Goal: Task Accomplishment & Management: Complete application form

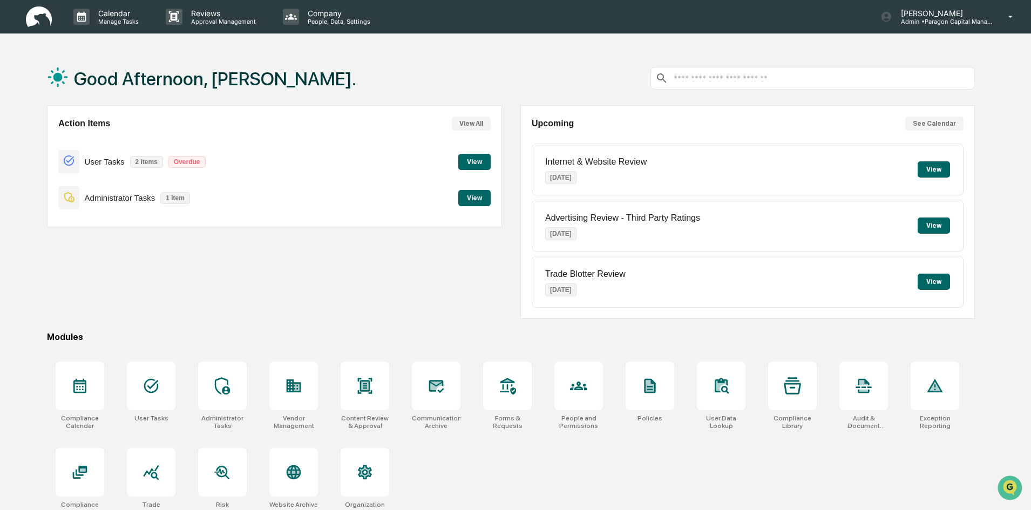
click at [473, 158] on button "View" at bounding box center [474, 162] width 32 height 16
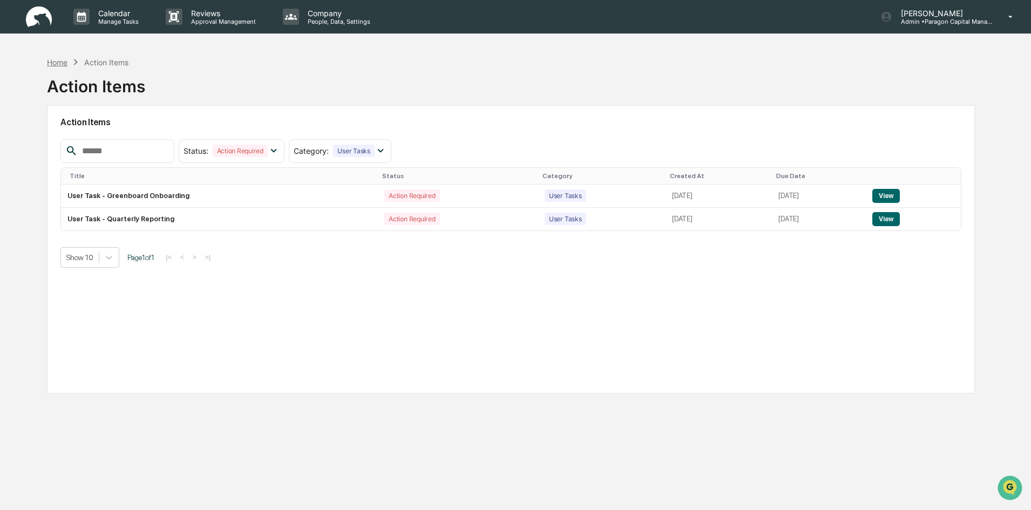
click at [59, 65] on div "Home" at bounding box center [57, 62] width 21 height 9
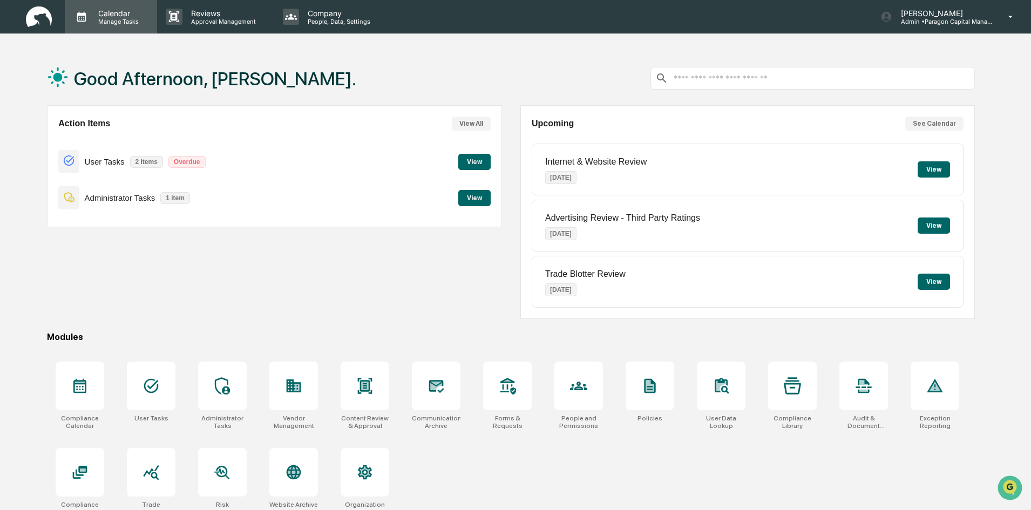
click at [94, 17] on p "Calendar" at bounding box center [117, 13] width 55 height 9
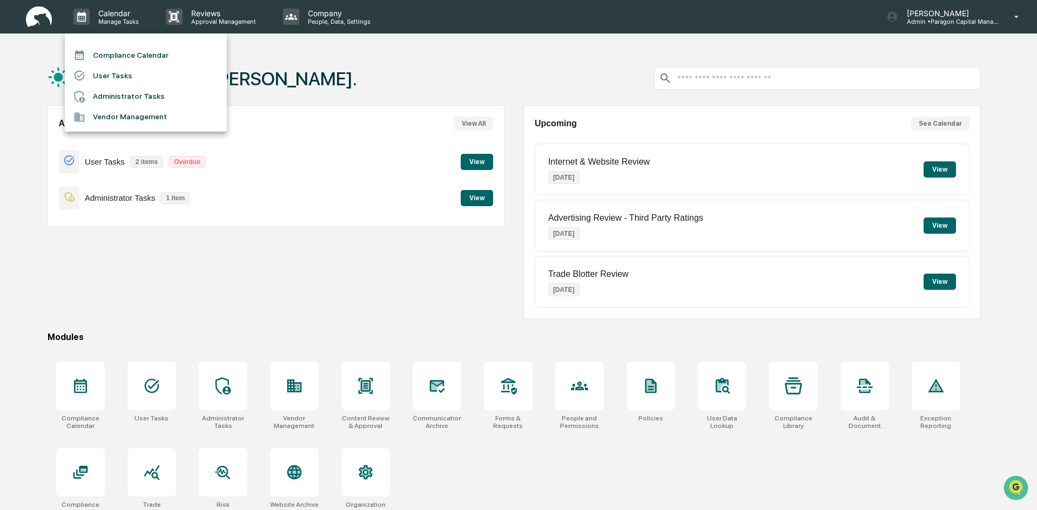
click at [131, 56] on li "Compliance Calendar" at bounding box center [146, 55] width 162 height 21
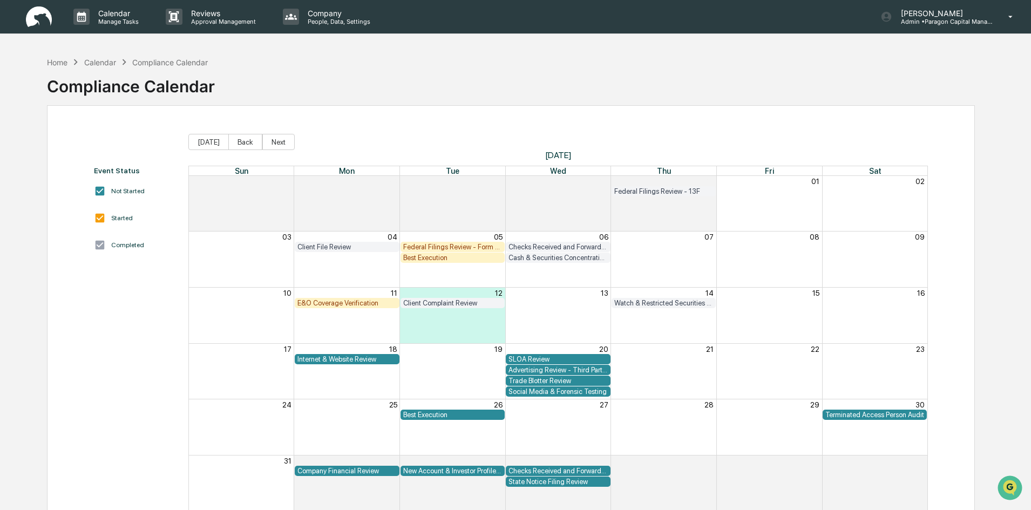
click at [365, 302] on div "E&O Coverage Verification" at bounding box center [346, 303] width 99 height 8
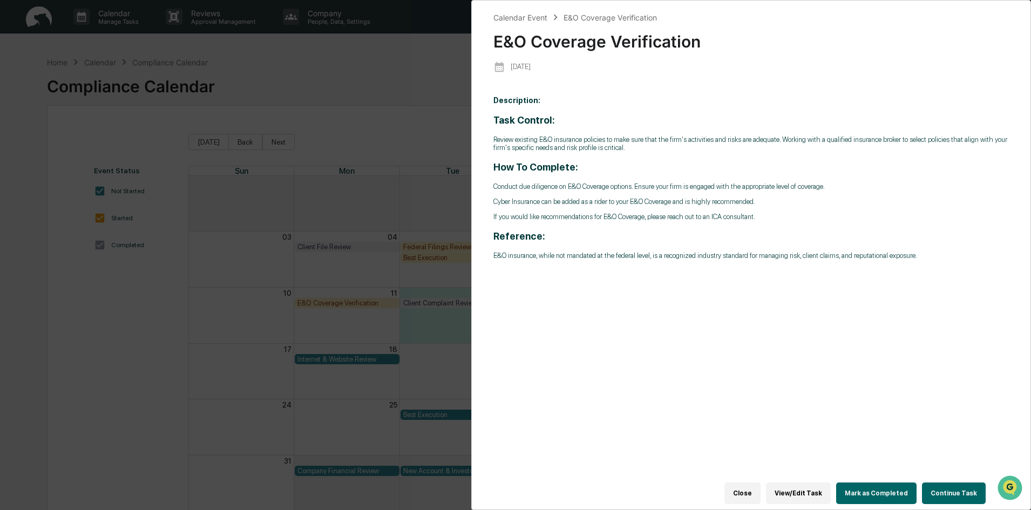
click at [956, 490] on button "Continue Task" at bounding box center [954, 494] width 64 height 22
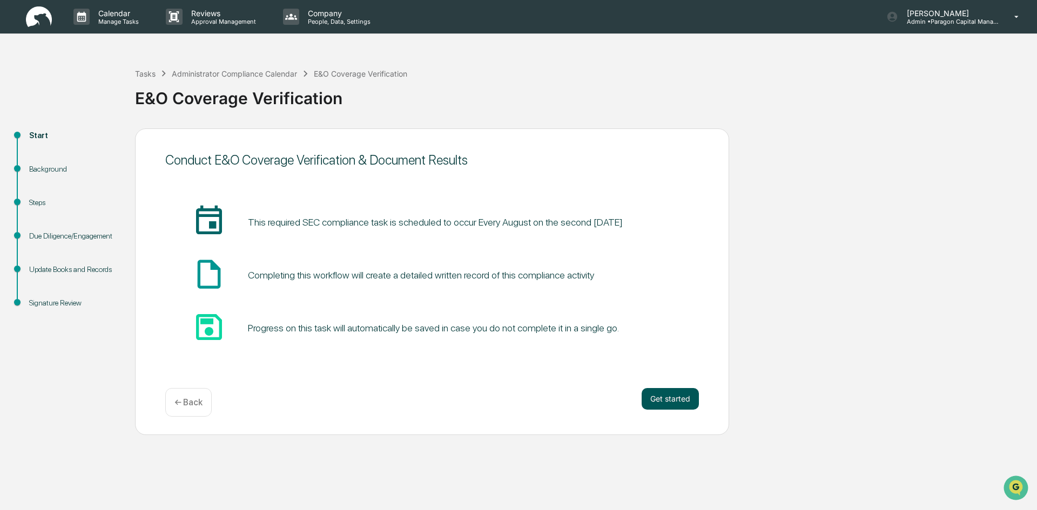
click at [682, 402] on button "Get started" at bounding box center [669, 399] width 57 height 22
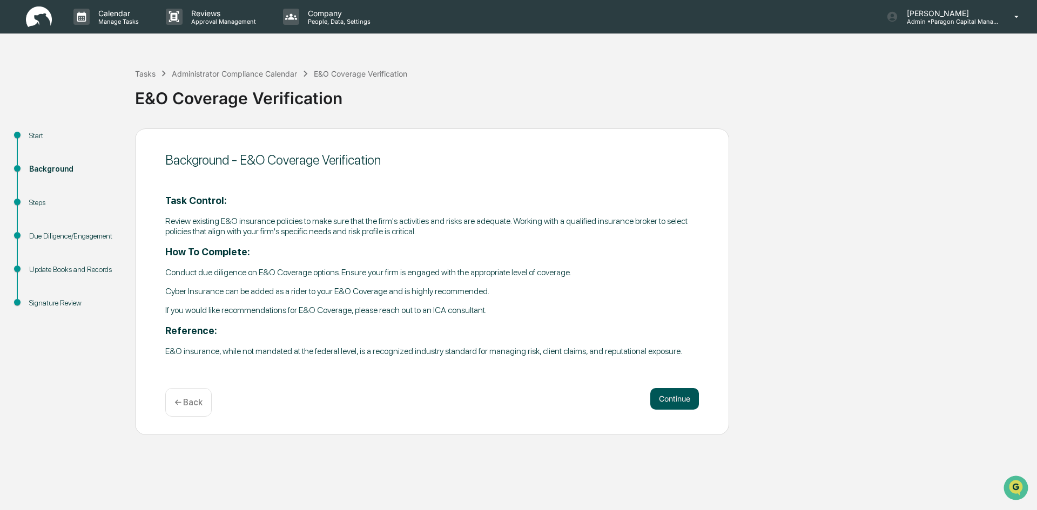
click at [673, 394] on button "Continue" at bounding box center [674, 399] width 49 height 22
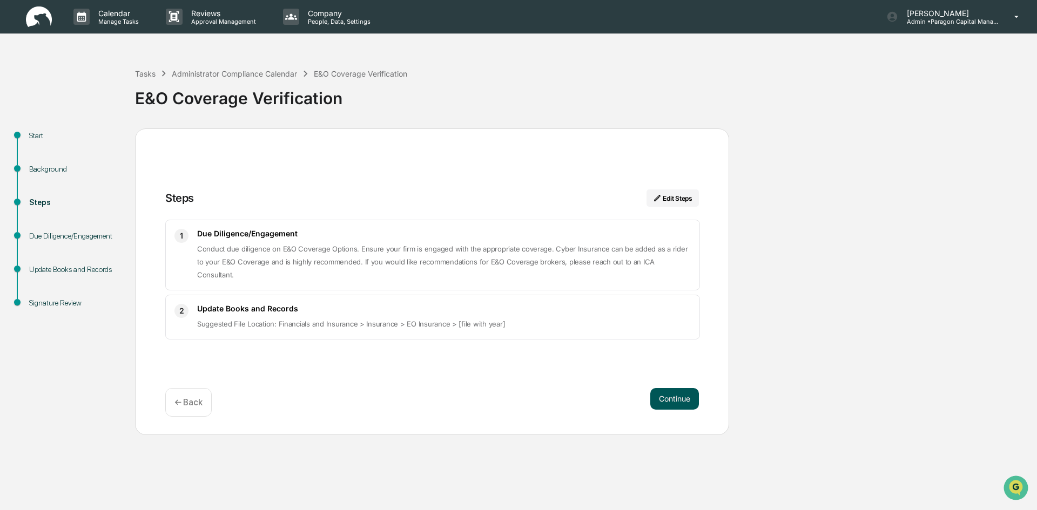
click at [676, 397] on button "Continue" at bounding box center [674, 399] width 49 height 22
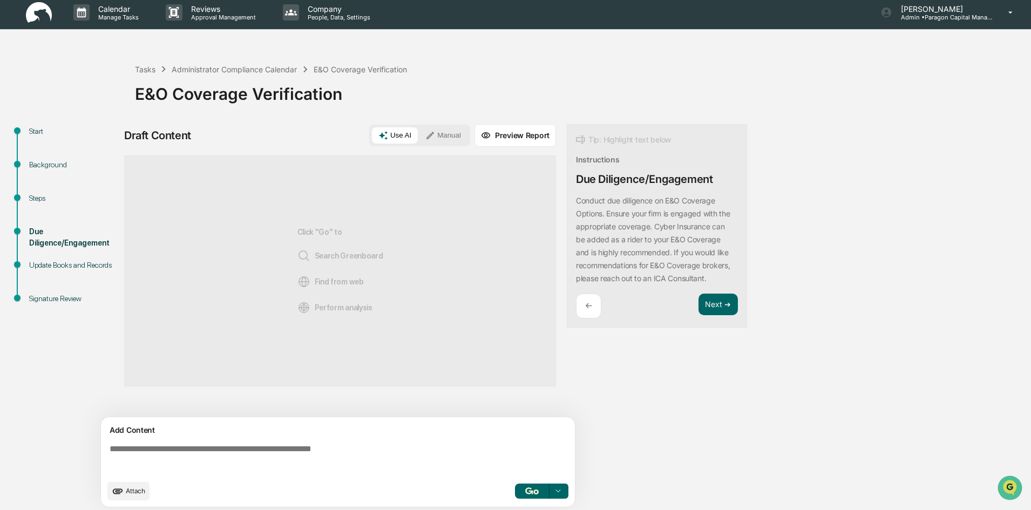
scroll to position [8, 0]
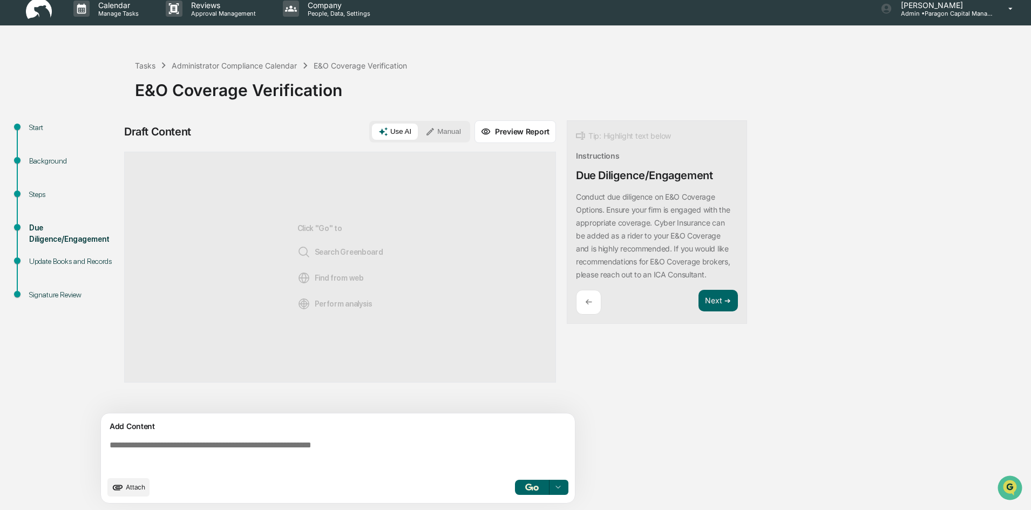
click at [401, 214] on div "Click "Go" to Search Greenboard Find from web Perform analysis" at bounding box center [340, 267] width 432 height 231
click at [444, 128] on button "Manual" at bounding box center [443, 132] width 49 height 16
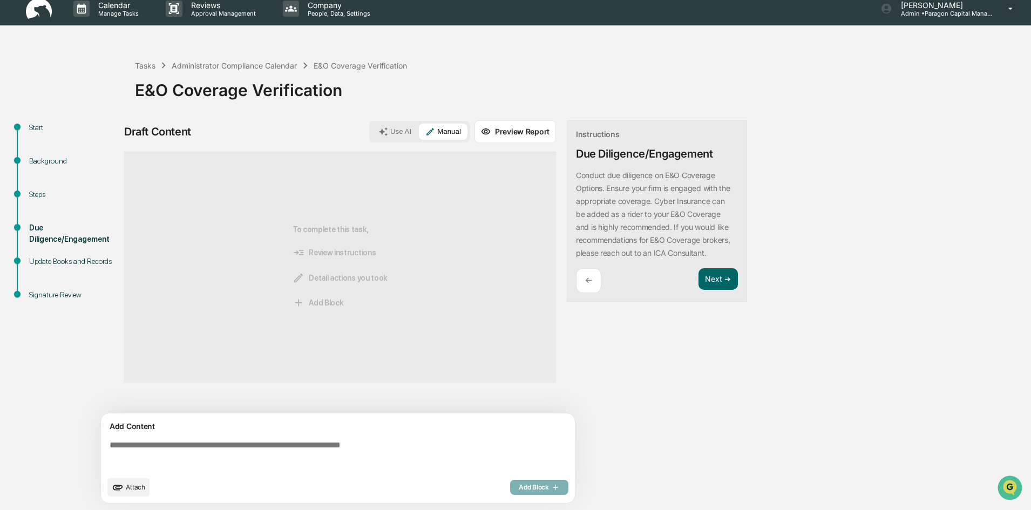
click at [392, 236] on div "To complete this task, Review instructions Detail actions you took Add Block" at bounding box center [340, 267] width 432 height 231
click at [333, 244] on div "To complete this task, Review instructions Detail actions you took Add Block" at bounding box center [340, 267] width 95 height 195
click at [255, 451] on textarea at bounding box center [340, 455] width 470 height 39
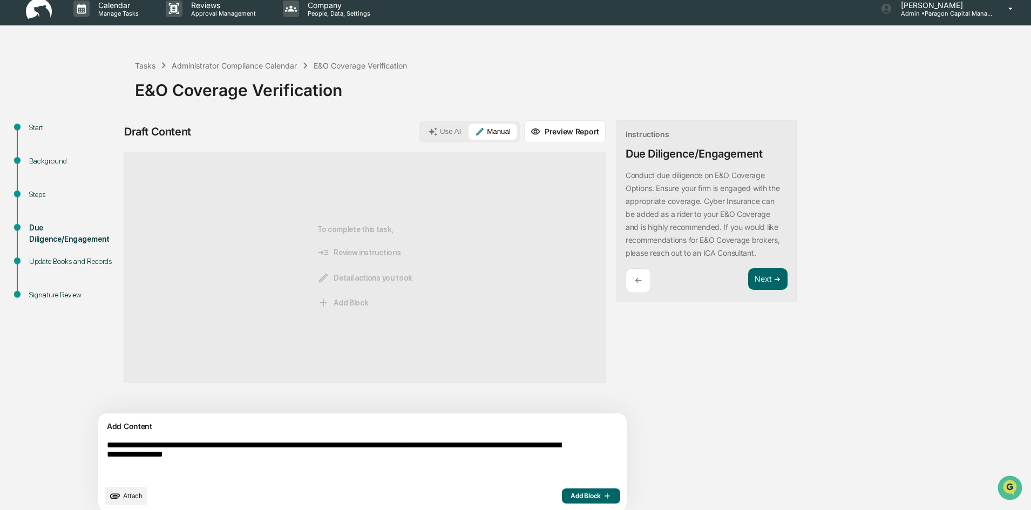
click at [320, 458] on textarea "**********" at bounding box center [338, 460] width 470 height 48
type textarea "**********"
click at [133, 496] on span "Attach" at bounding box center [132, 496] width 19 height 8
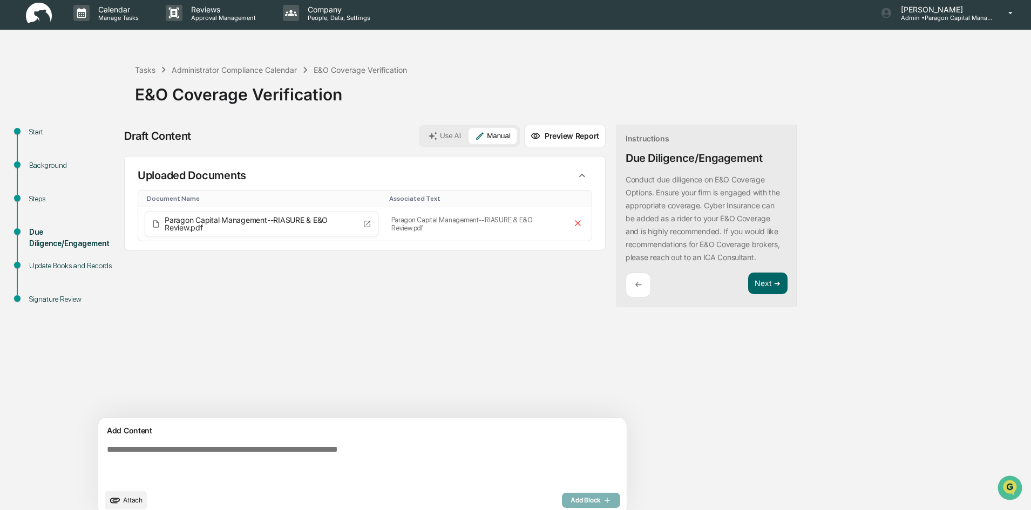
scroll to position [0, 0]
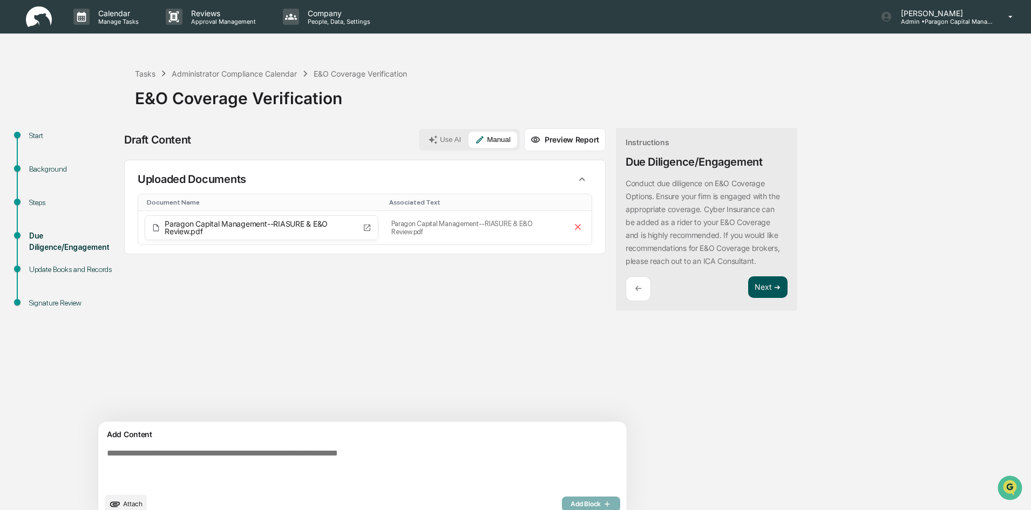
click at [748, 283] on button "Next ➔" at bounding box center [767, 287] width 39 height 22
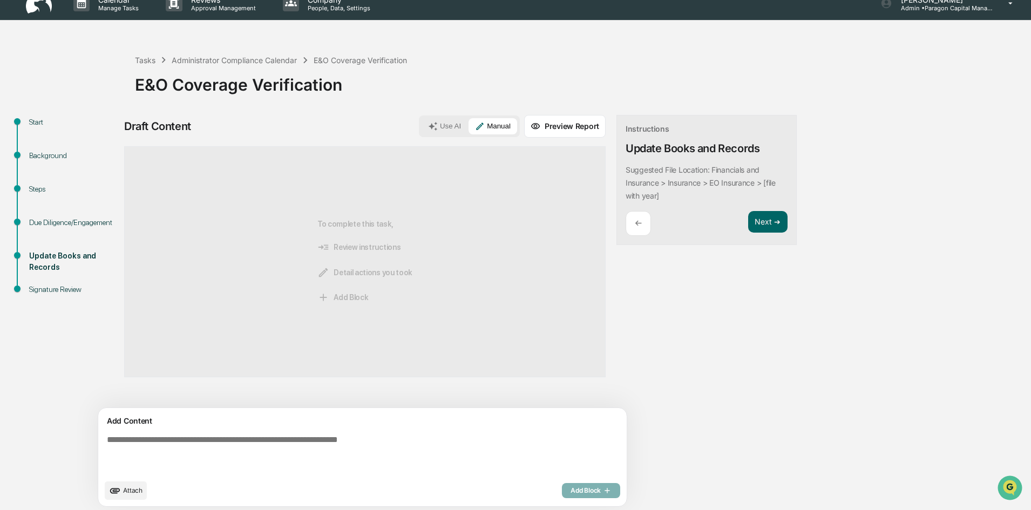
scroll to position [17, 0]
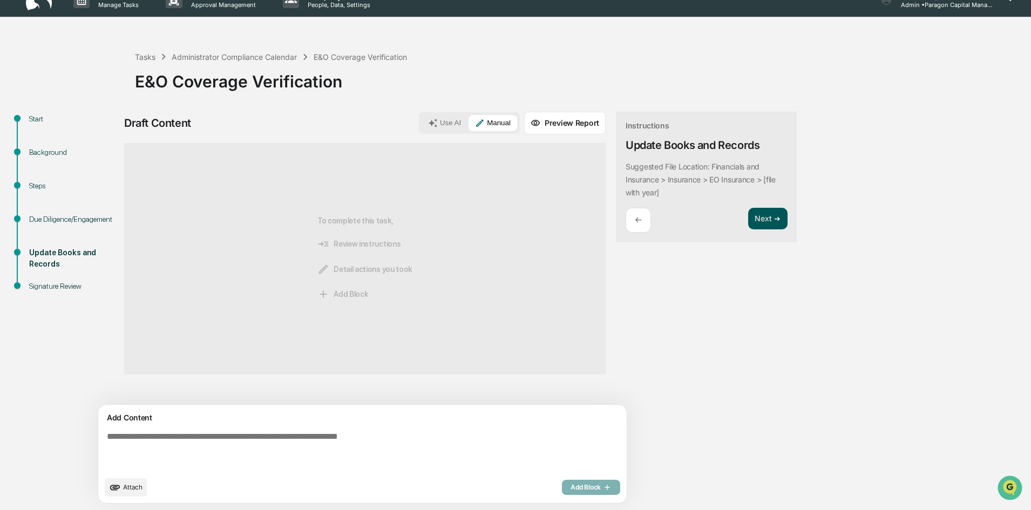
click at [748, 218] on button "Next ➔" at bounding box center [767, 219] width 39 height 22
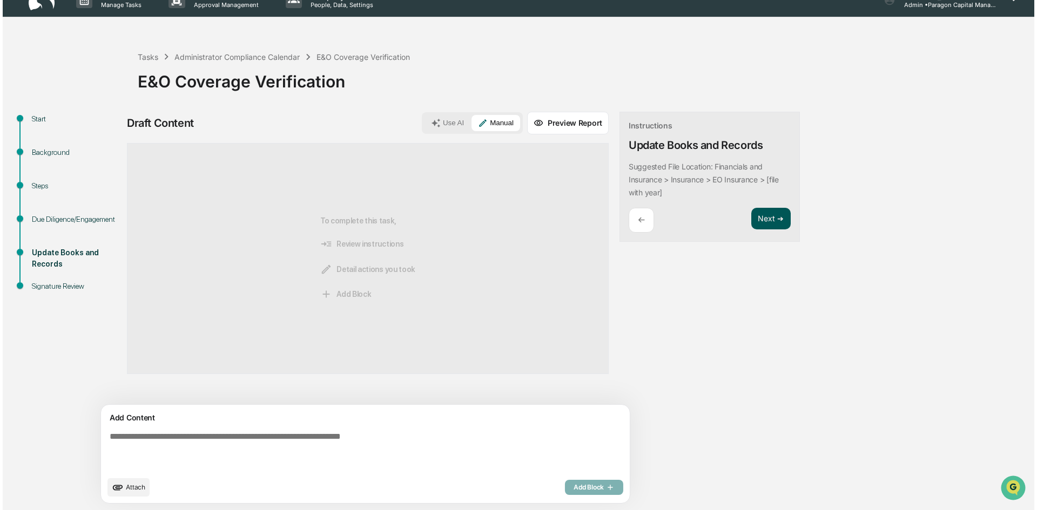
scroll to position [0, 0]
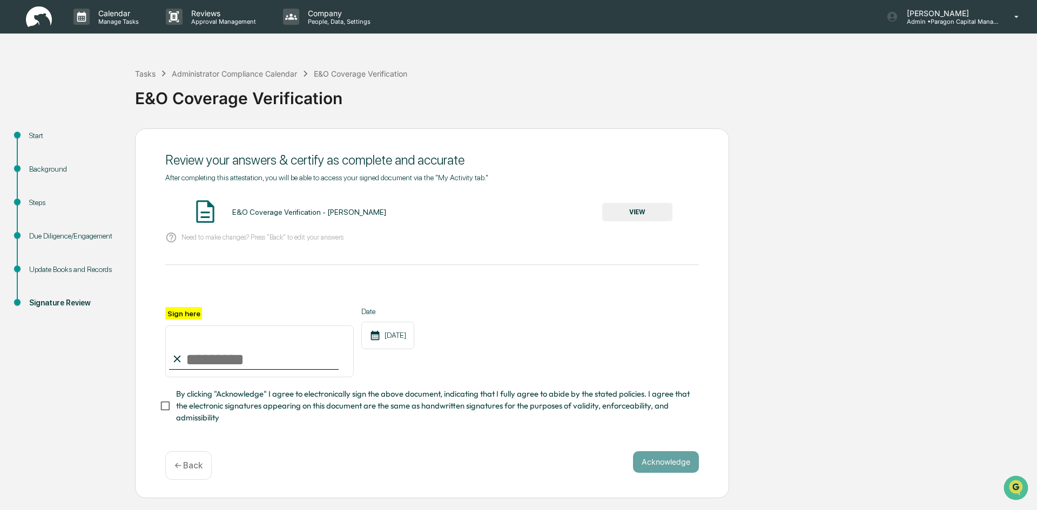
click at [641, 214] on button "VIEW" at bounding box center [637, 212] width 70 height 18
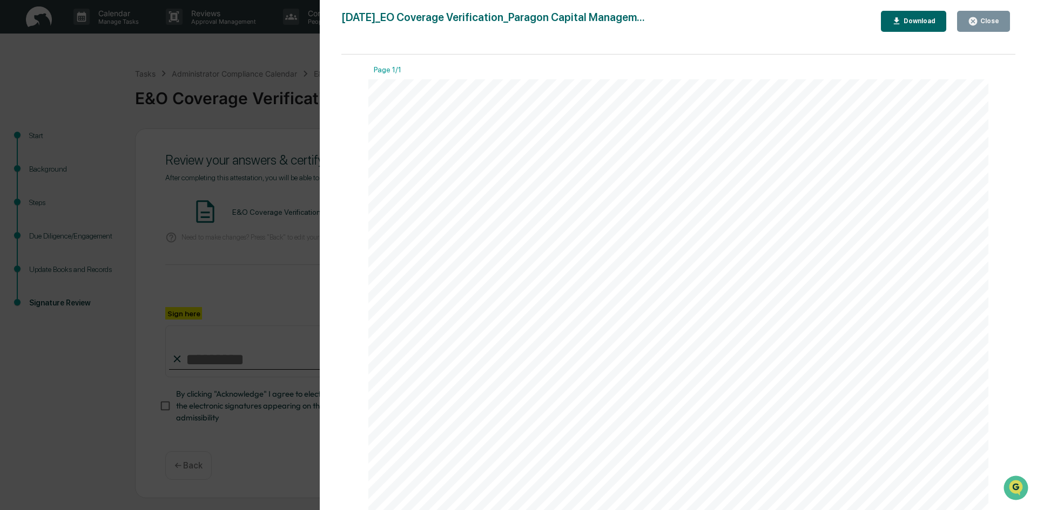
click at [994, 21] on div "Close" at bounding box center [988, 21] width 21 height 8
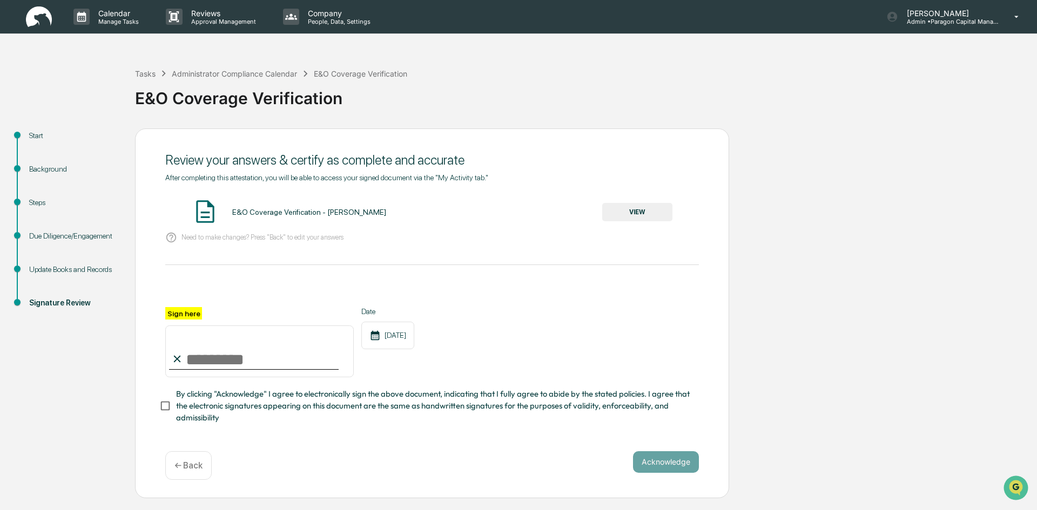
click at [194, 466] on p "← Back" at bounding box center [188, 465] width 28 height 10
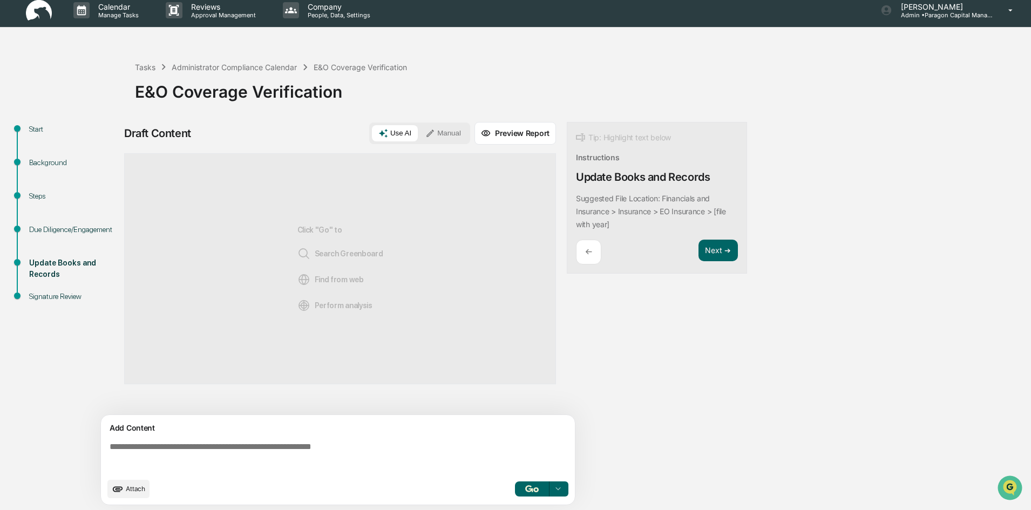
scroll to position [8, 0]
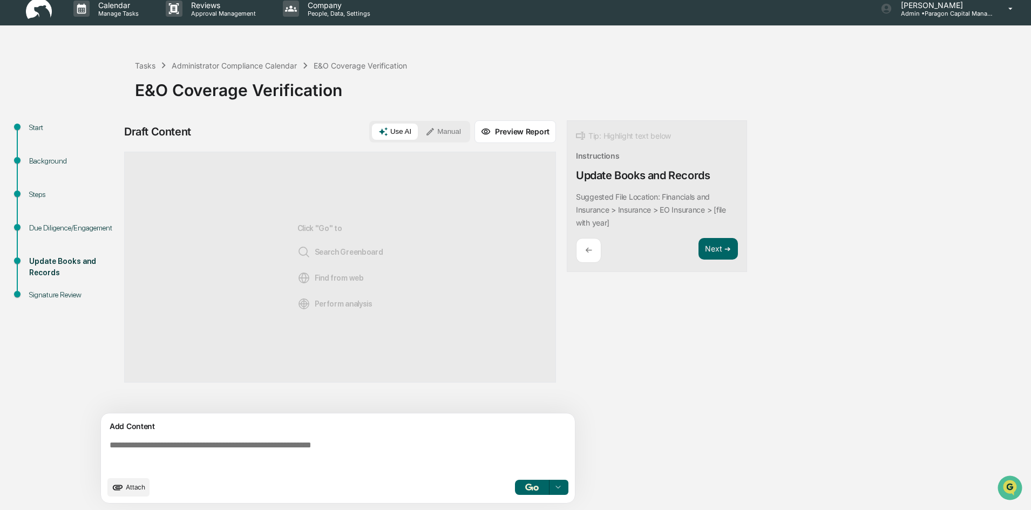
click at [585, 248] on div "←" at bounding box center [588, 250] width 25 height 25
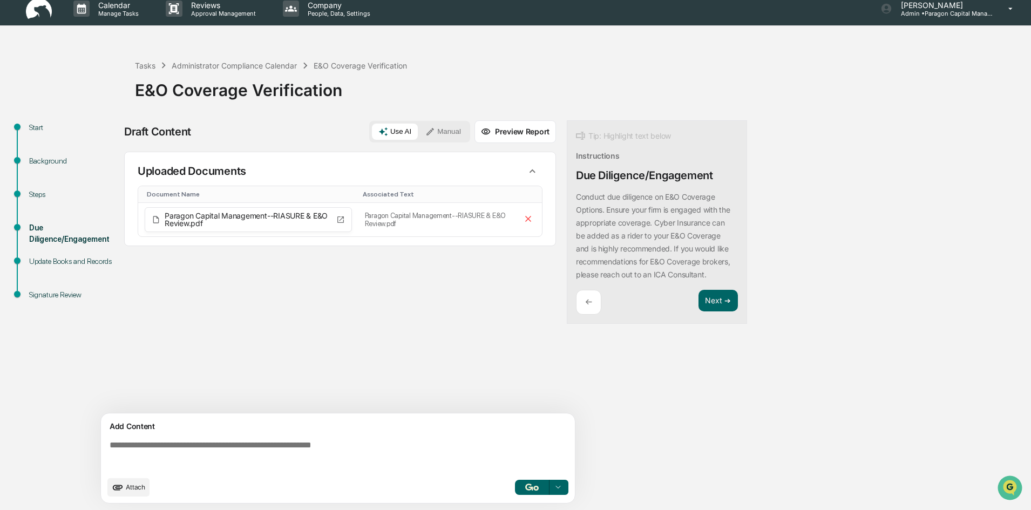
click at [518, 130] on button "Preview Report" at bounding box center [516, 131] width 82 height 23
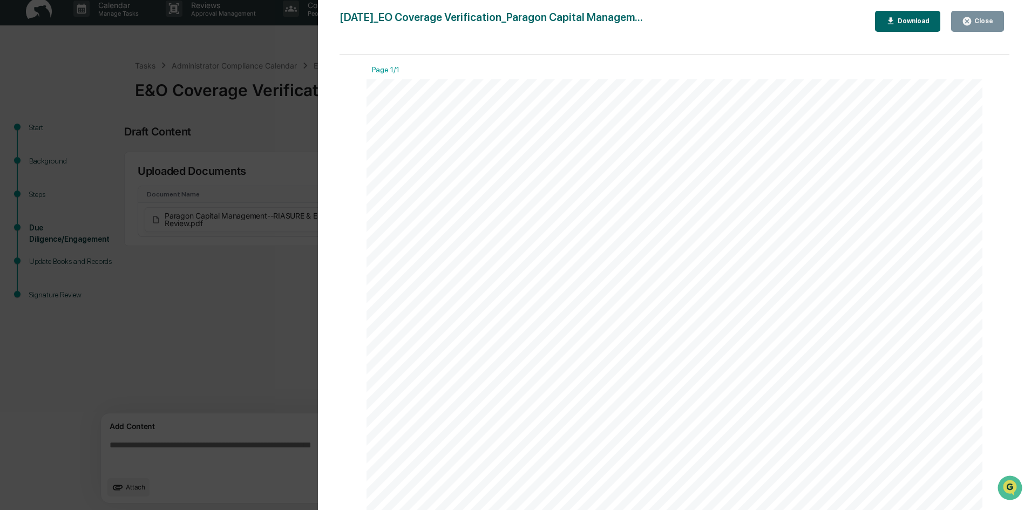
click at [987, 23] on div "Close" at bounding box center [982, 21] width 21 height 8
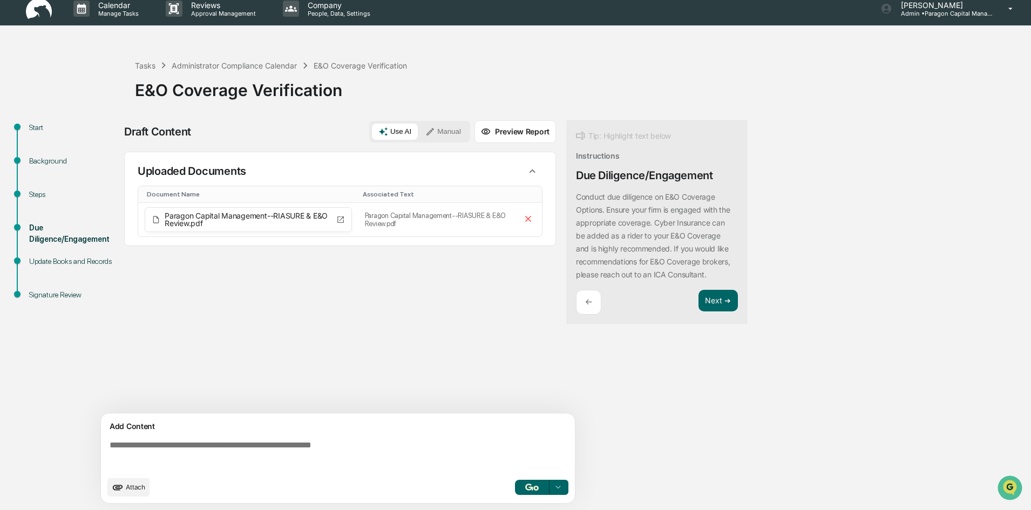
click at [308, 292] on div "Sources Uploaded Documents Document Name Associated Text Paragon Capital Manage…" at bounding box center [340, 283] width 432 height 262
click at [182, 455] on textarea at bounding box center [340, 455] width 470 height 39
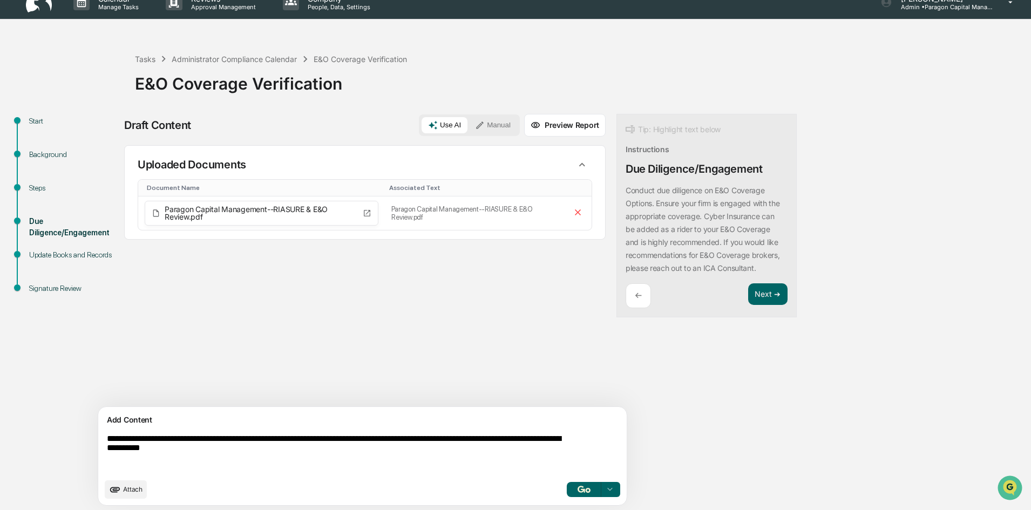
scroll to position [17, 0]
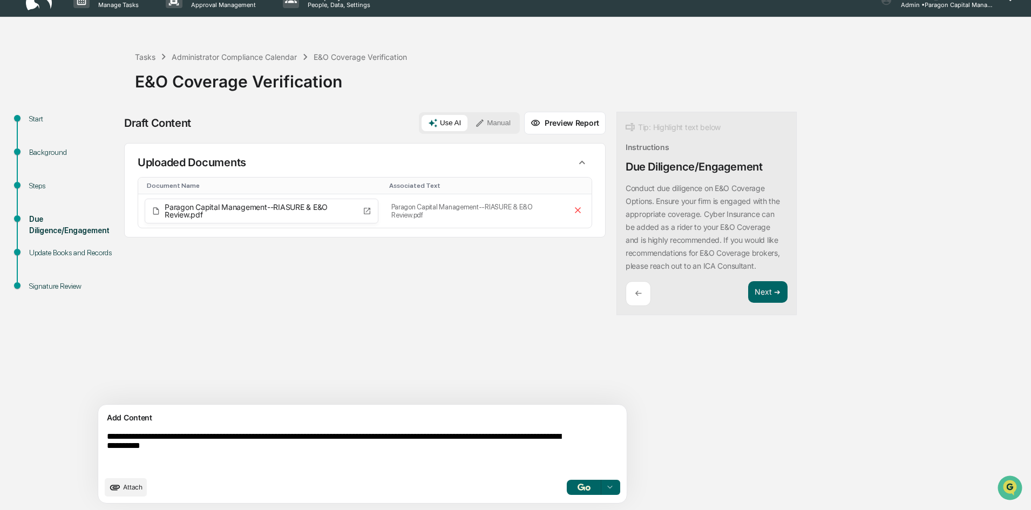
type textarea "**********"
click at [578, 487] on img "button" at bounding box center [584, 487] width 13 height 7
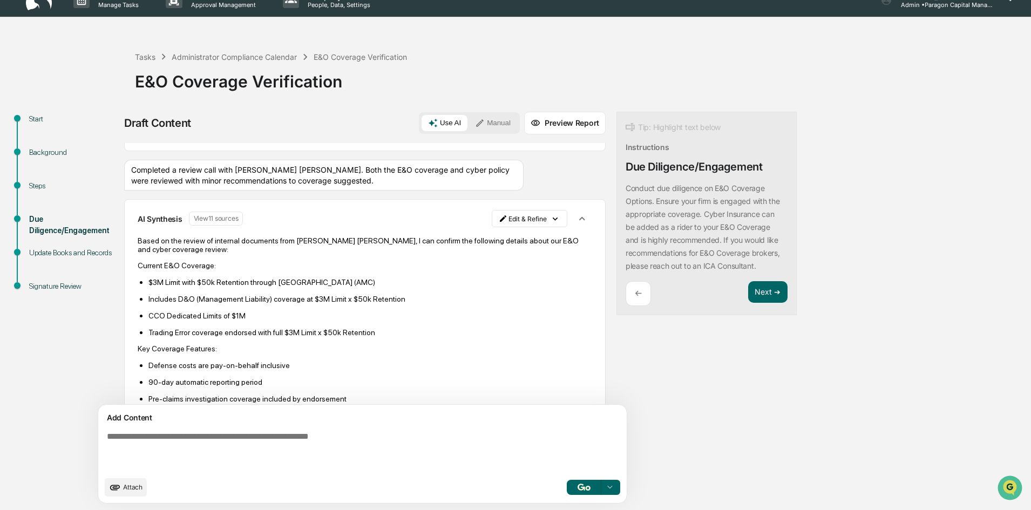
scroll to position [32, 0]
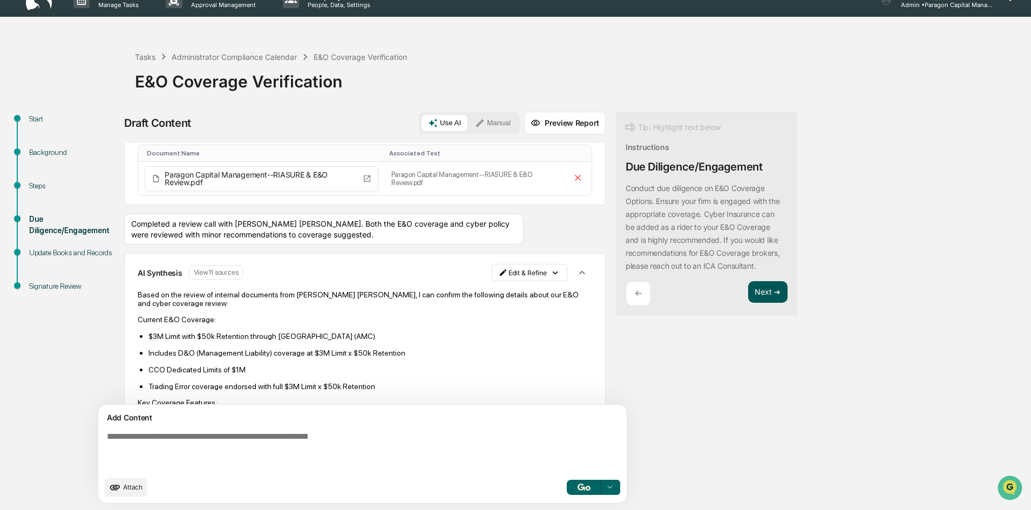
click at [748, 292] on button "Next ➔" at bounding box center [767, 292] width 39 height 22
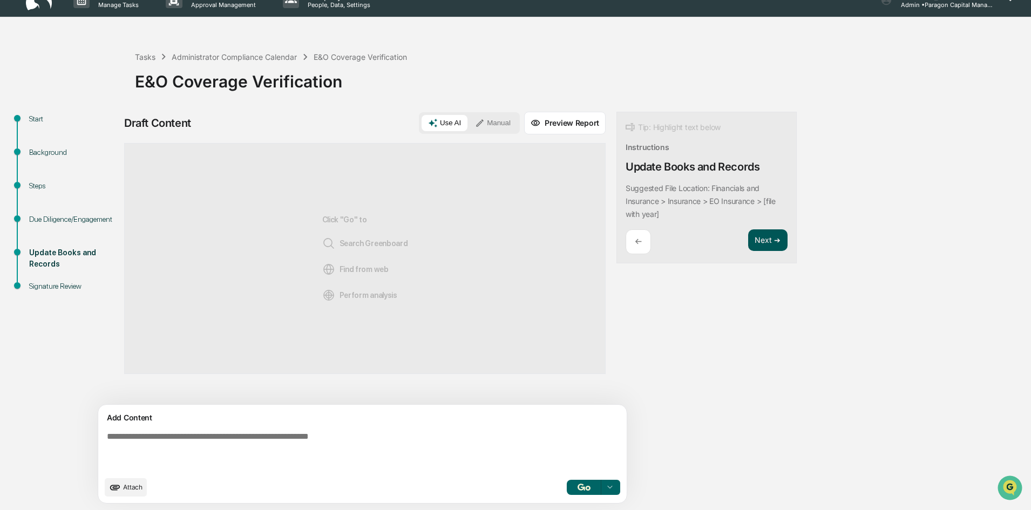
scroll to position [0, 0]
click at [626, 243] on div "←" at bounding box center [638, 241] width 25 height 25
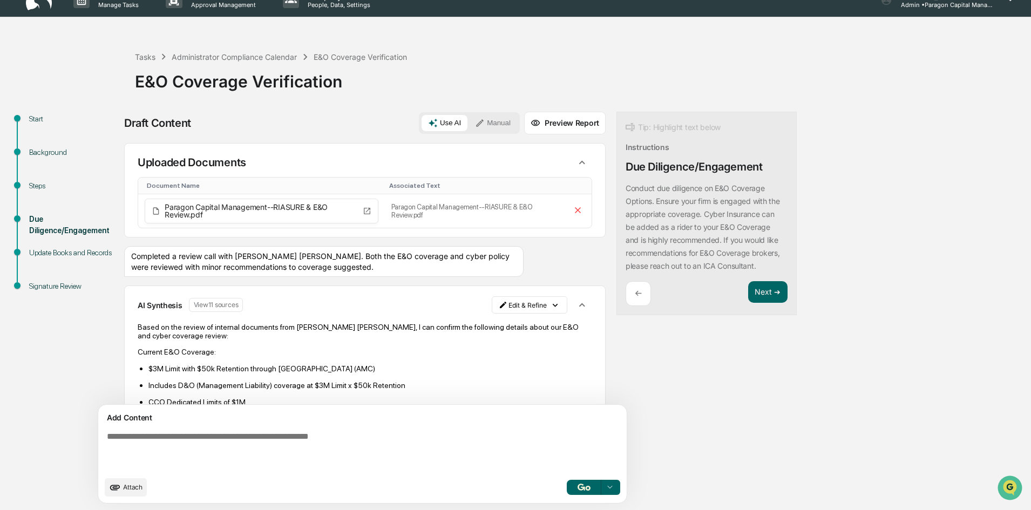
click at [525, 117] on button "Preview Report" at bounding box center [565, 123] width 82 height 23
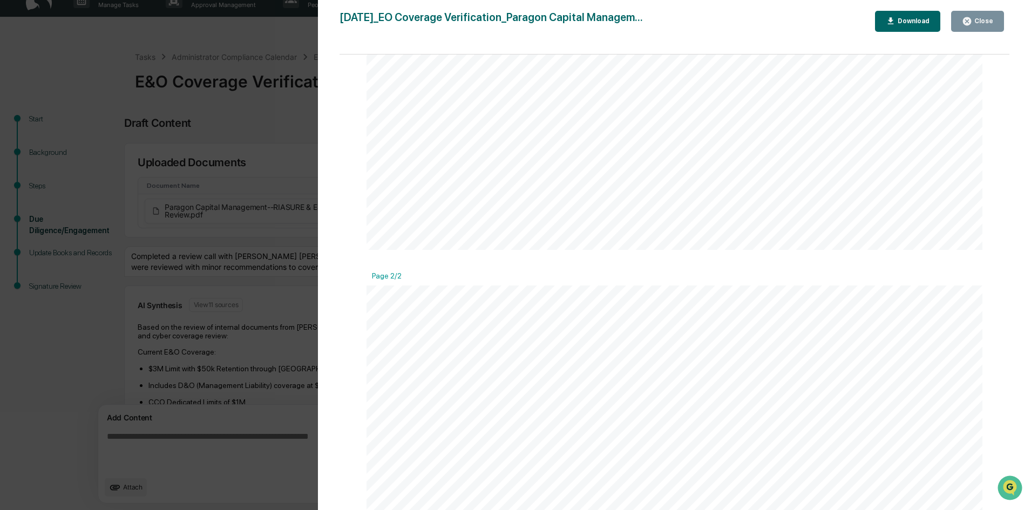
scroll to position [700, 0]
click at [981, 22] on div "Close" at bounding box center [982, 21] width 21 height 8
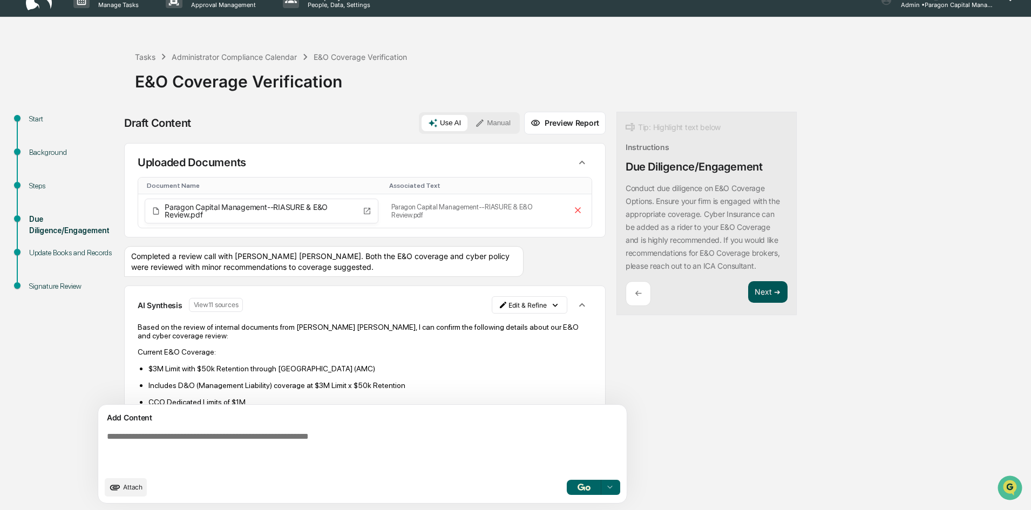
click at [748, 289] on button "Next ➔" at bounding box center [767, 292] width 39 height 22
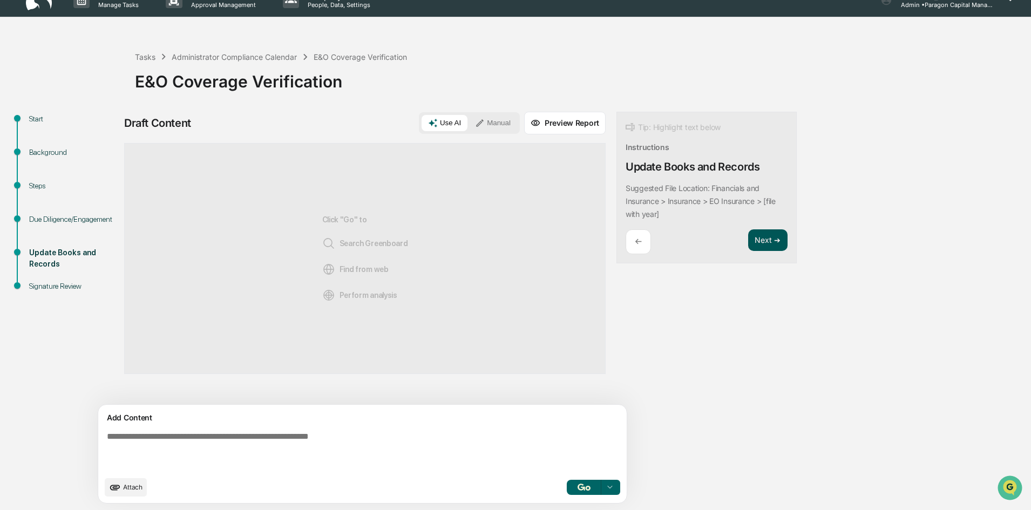
click at [748, 243] on button "Next ➔" at bounding box center [767, 240] width 39 height 22
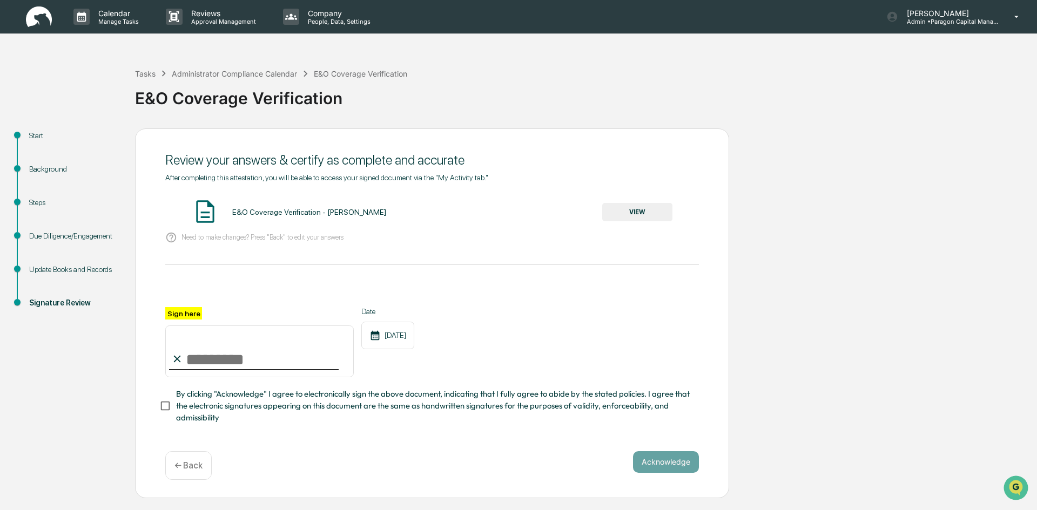
click at [634, 209] on button "VIEW" at bounding box center [637, 212] width 70 height 18
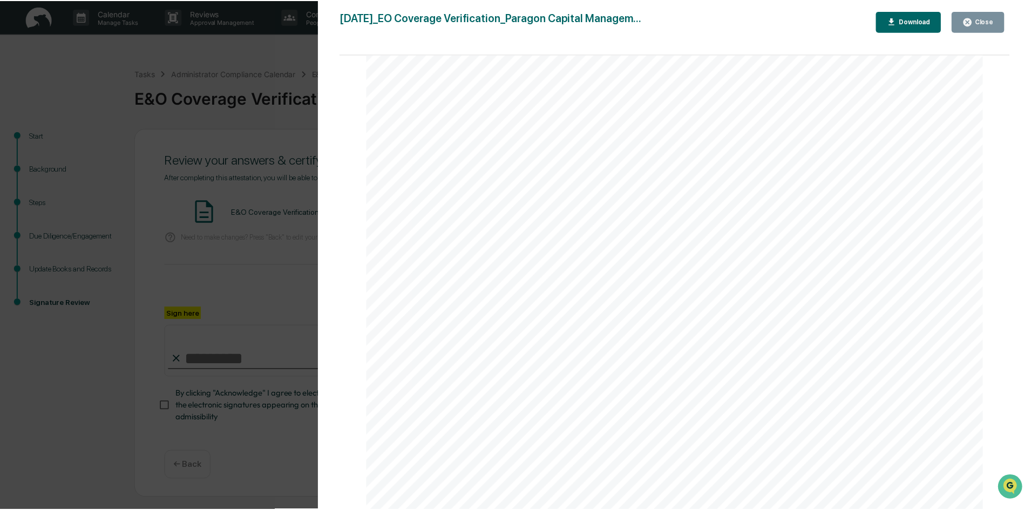
scroll to position [1357, 0]
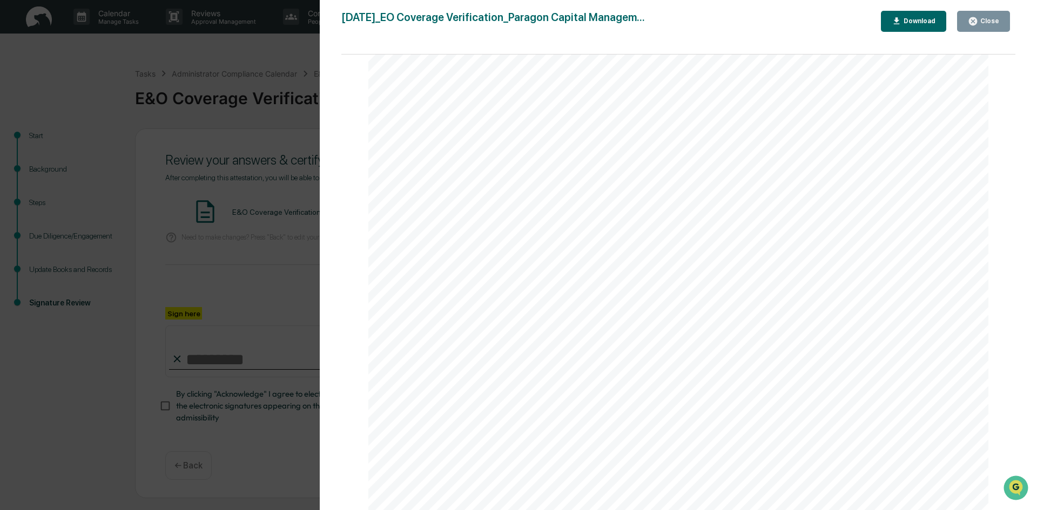
click at [973, 24] on icon "button" at bounding box center [972, 21] width 8 height 8
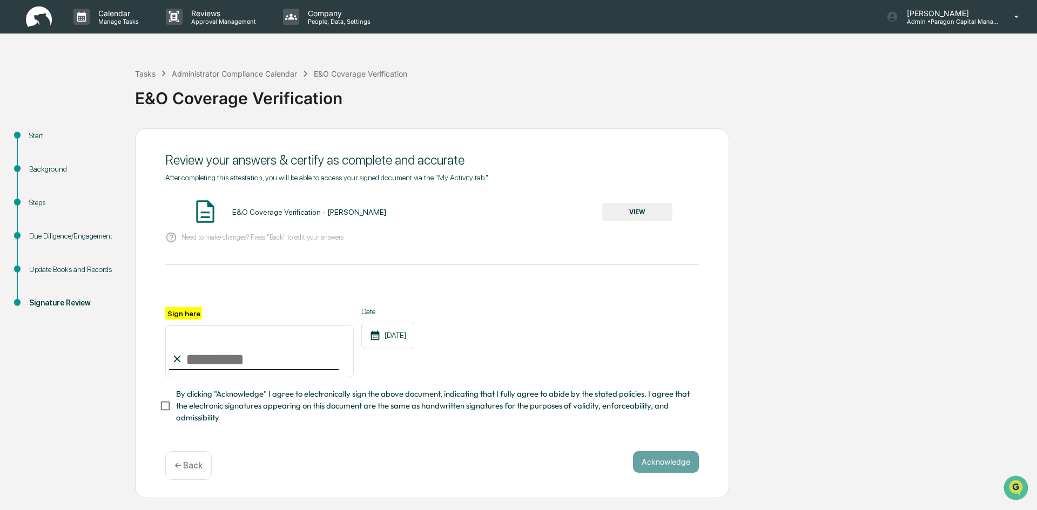
click at [219, 361] on input "Sign here" at bounding box center [259, 352] width 188 height 52
type input "**********"
click at [649, 463] on button "Acknowledge" at bounding box center [666, 462] width 66 height 22
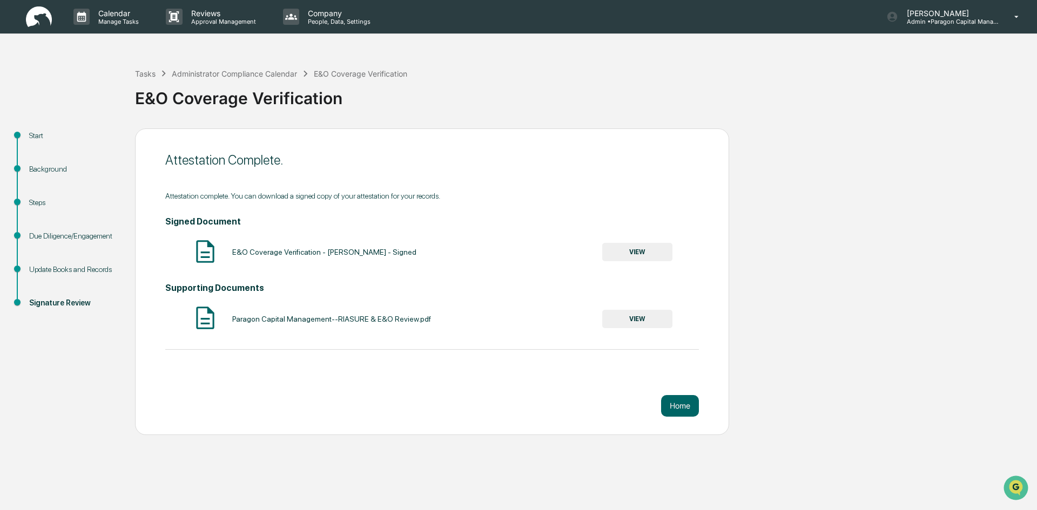
click at [635, 249] on button "VIEW" at bounding box center [637, 252] width 70 height 18
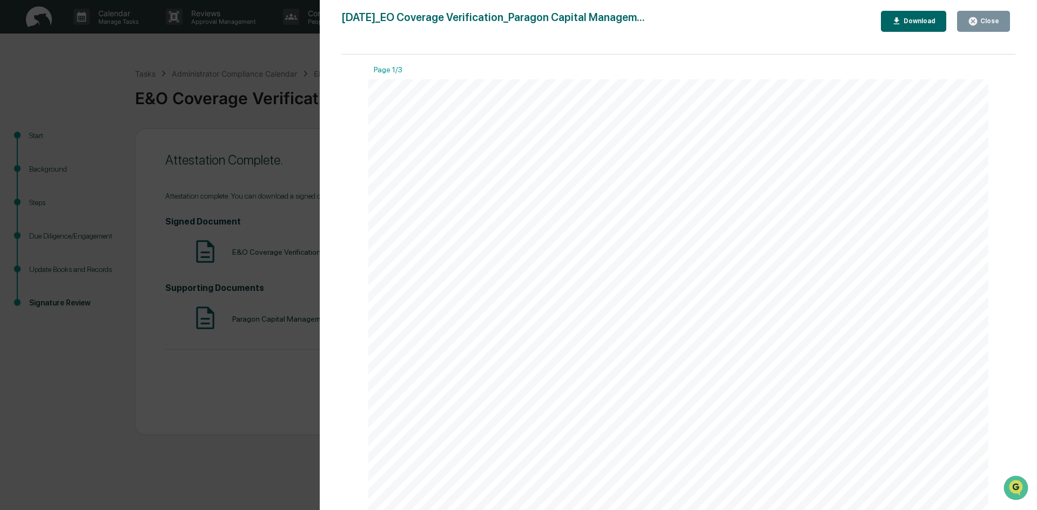
click at [910, 24] on div "Download" at bounding box center [918, 21] width 34 height 8
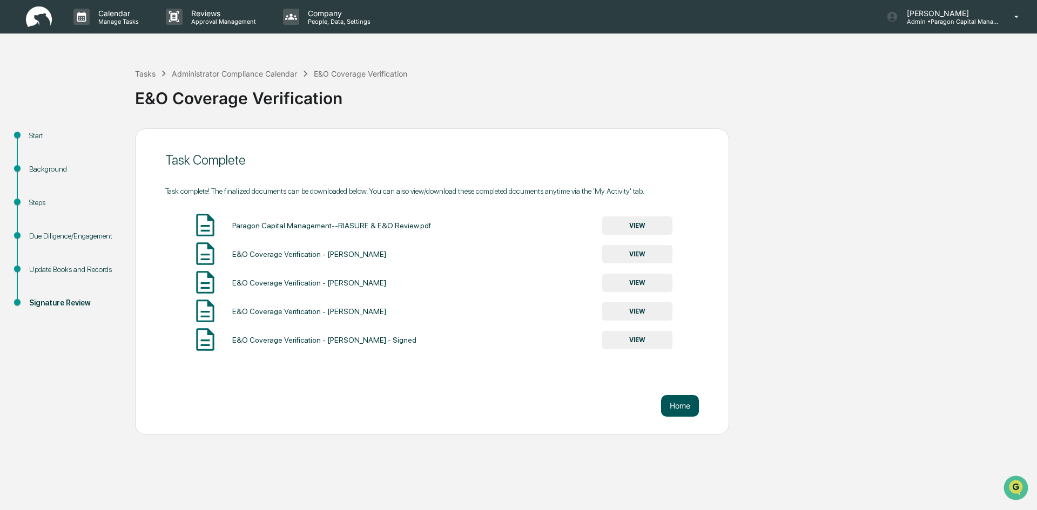
click at [678, 414] on button "Home" at bounding box center [680, 406] width 38 height 22
